Goal: Check status: Check status

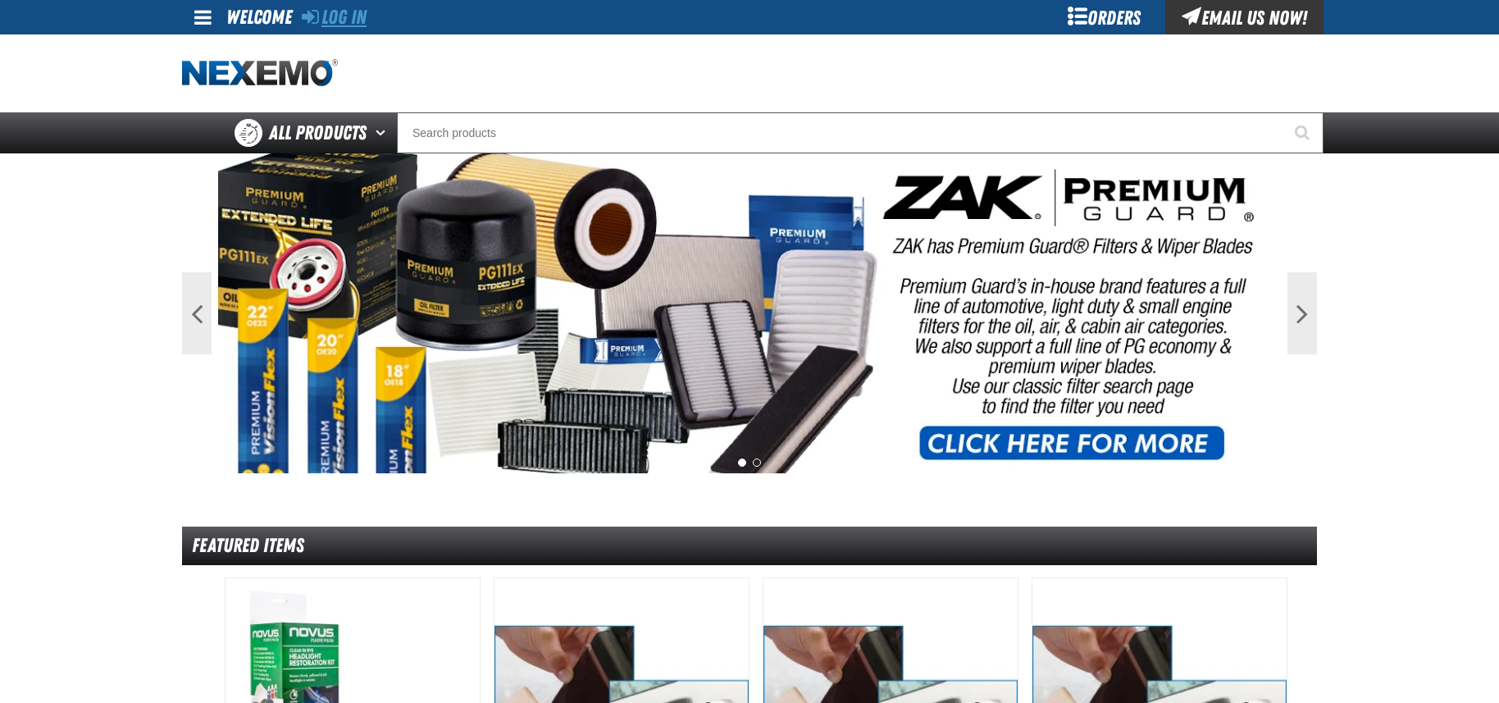
click at [354, 22] on link "Log In" at bounding box center [334, 17] width 65 height 23
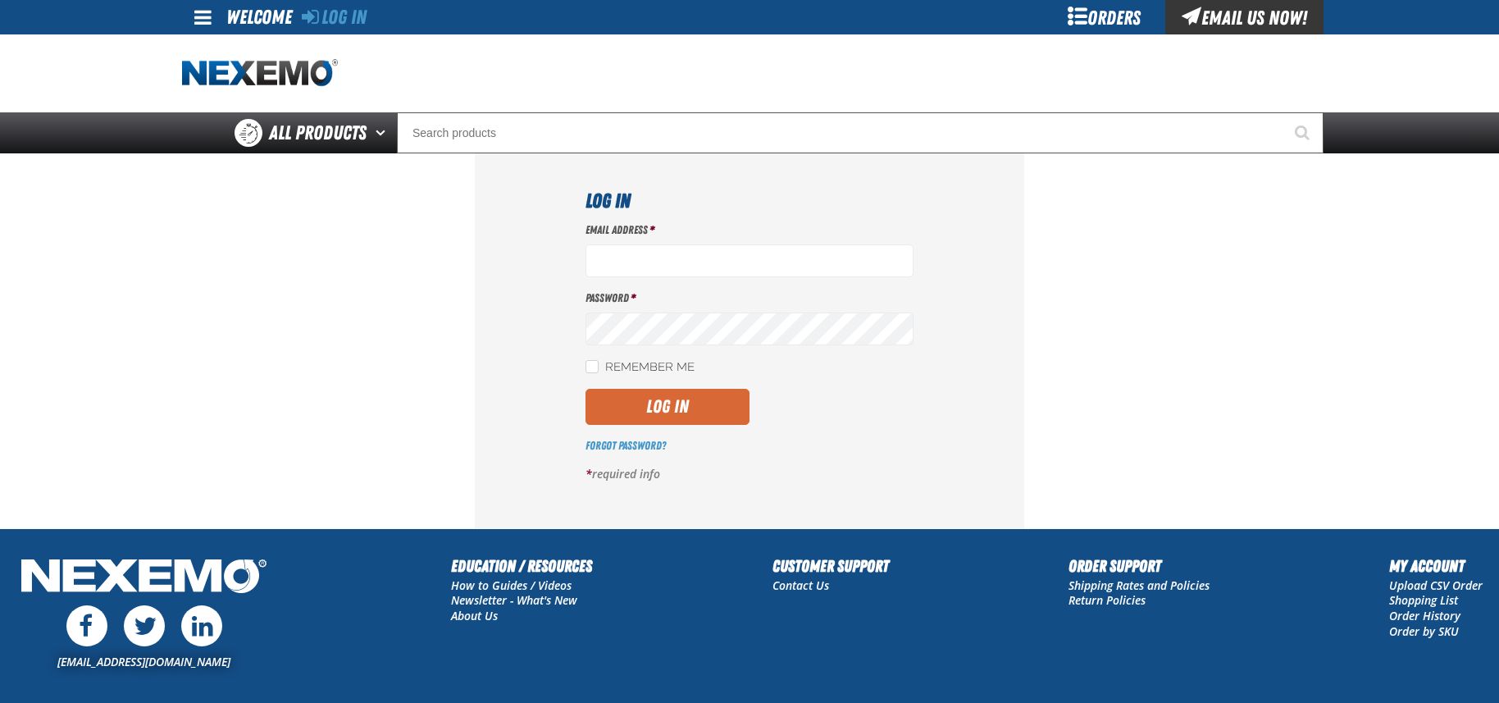
type input "sbaskett@vtaig.com"
click at [663, 402] on button "Log In" at bounding box center [667, 407] width 164 height 36
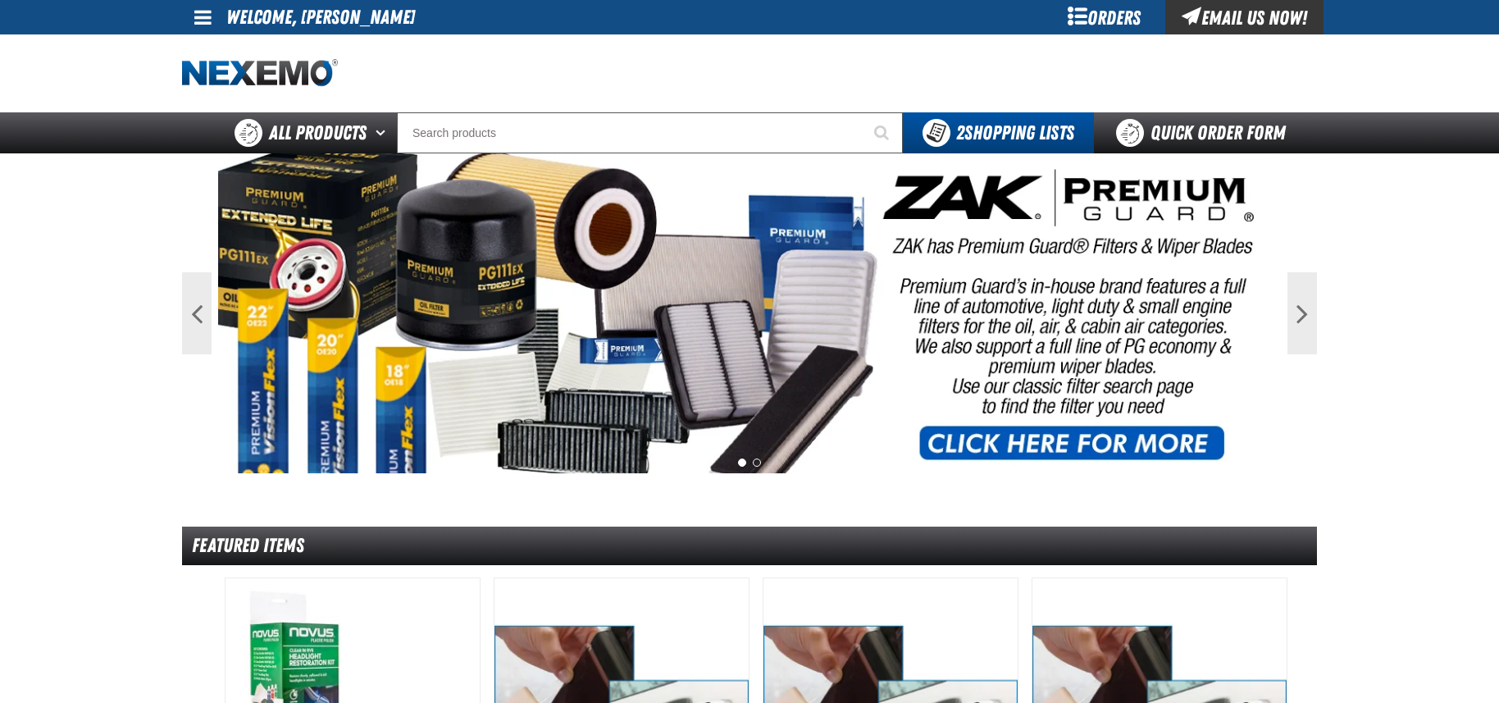
click at [1086, 24] on div "Orders" at bounding box center [1103, 17] width 123 height 34
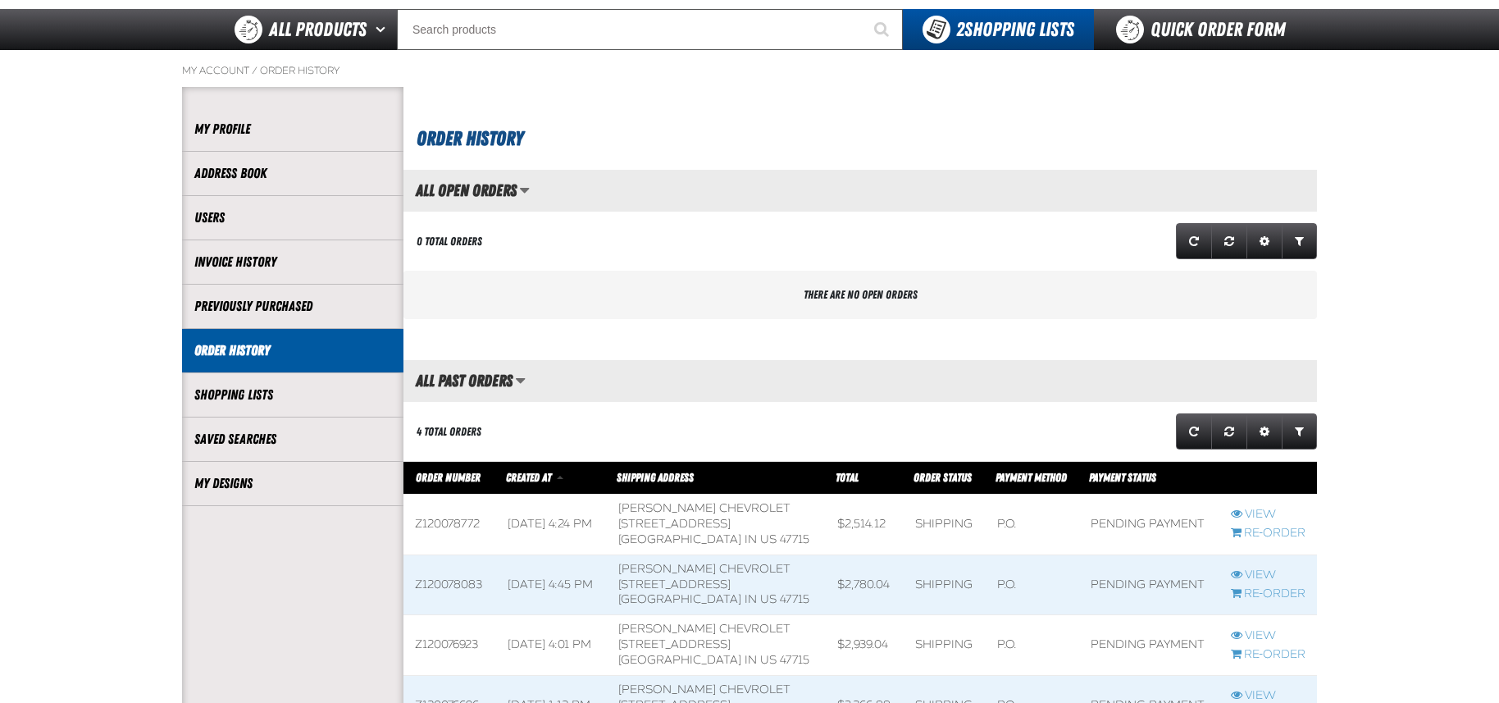
scroll to position [328, 0]
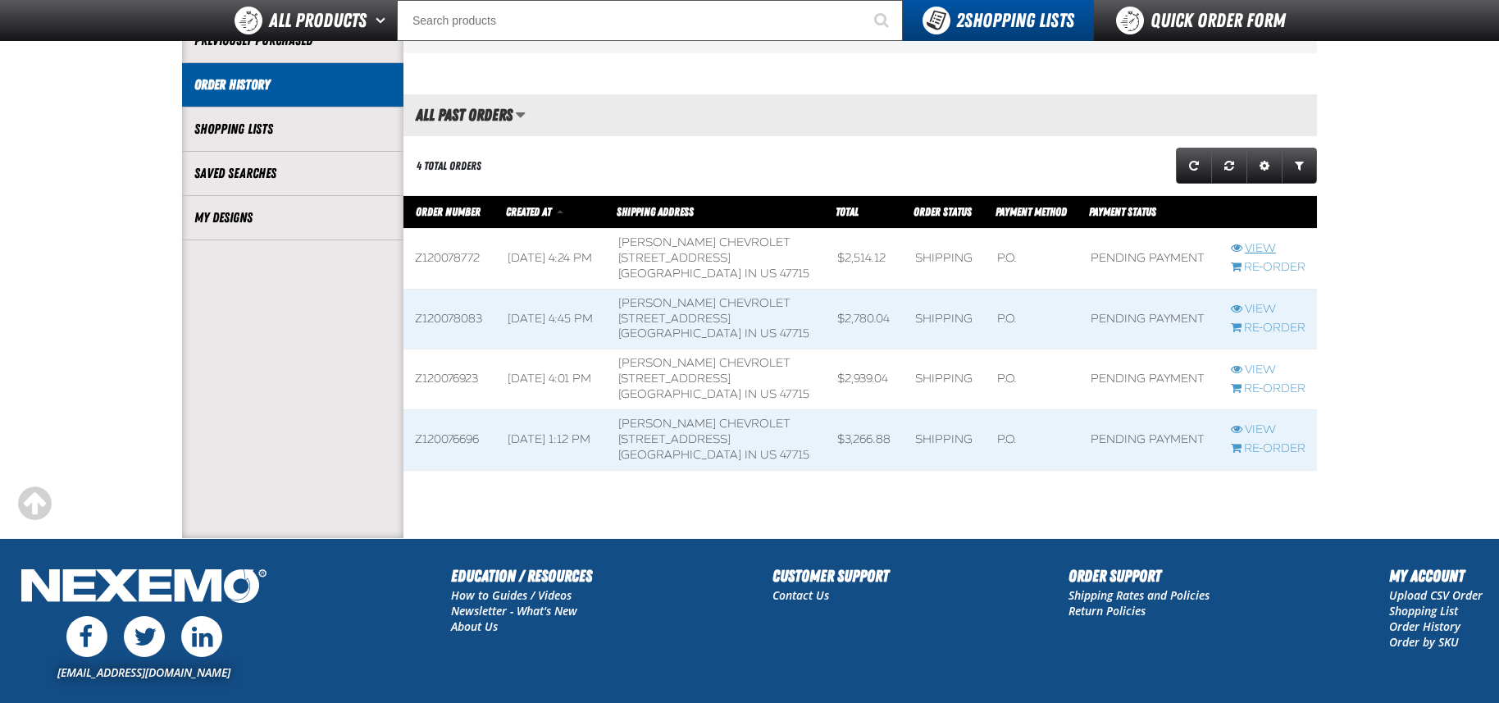
click at [1259, 251] on link "View" at bounding box center [1268, 249] width 75 height 16
